Goal: Navigation & Orientation: Go to known website

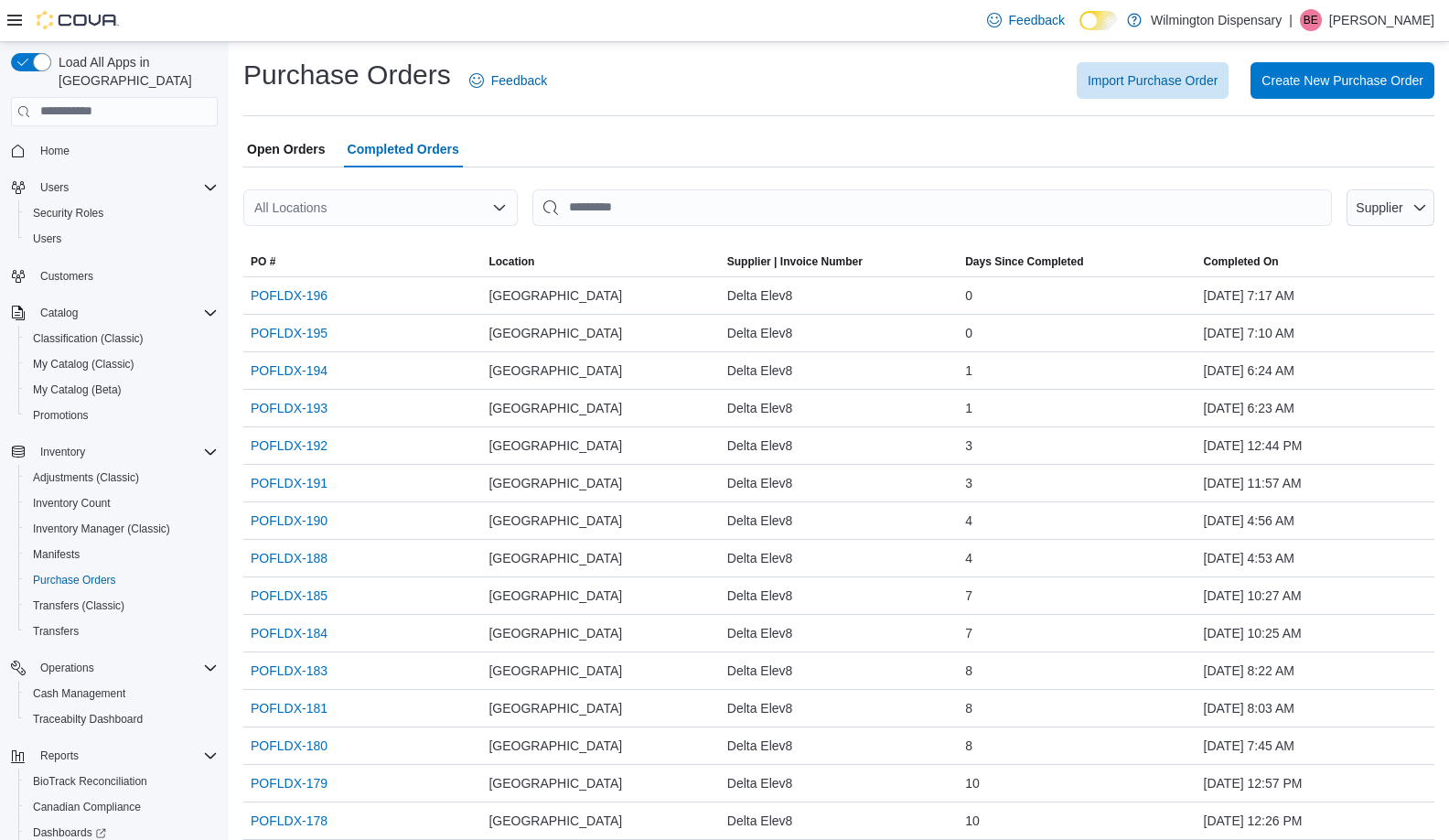
click at [77, 139] on span "Home" at bounding box center [126, 150] width 185 height 23
